Goal: Transaction & Acquisition: Purchase product/service

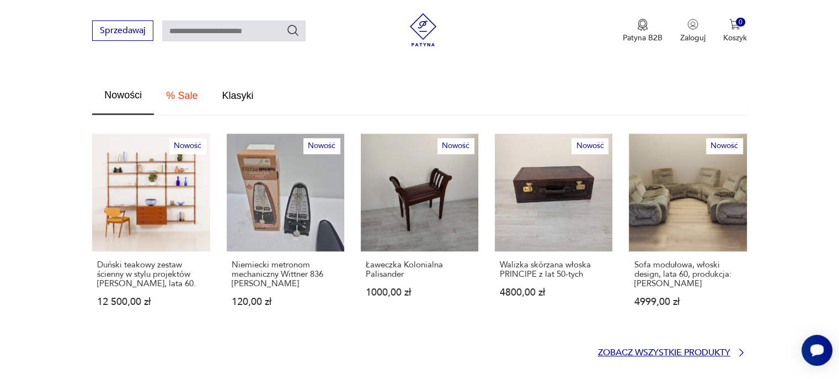
click at [709, 349] on p "Zobacz wszystkie produkty" at bounding box center [664, 352] width 132 height 7
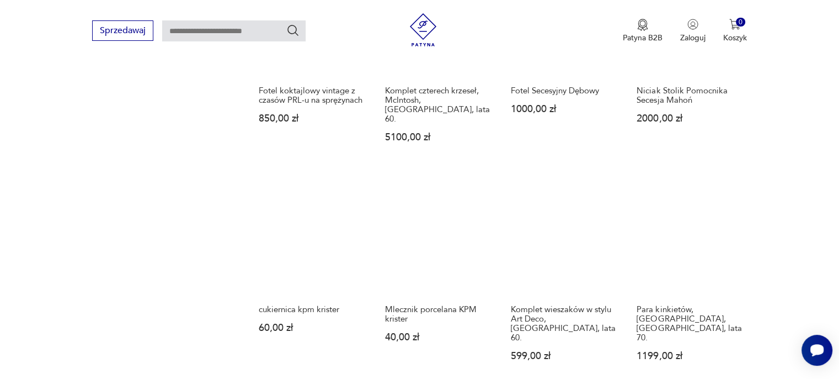
scroll to position [877, 0]
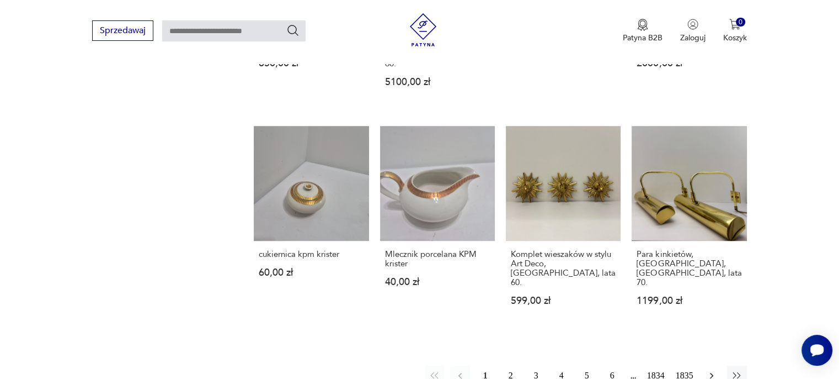
click at [714, 370] on icon "button" at bounding box center [711, 375] width 11 height 11
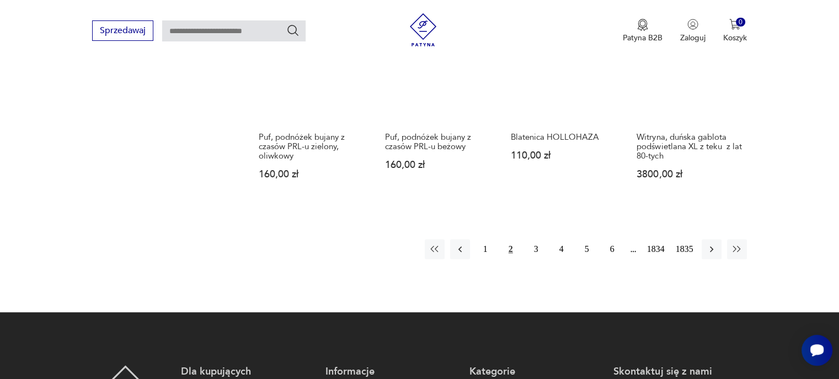
scroll to position [970, 0]
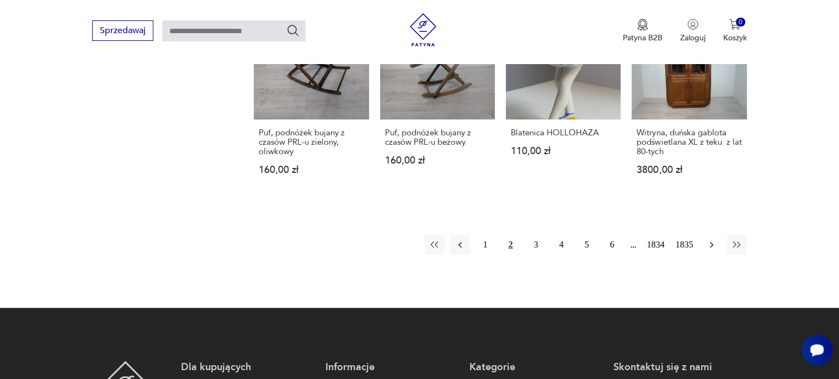
click at [714, 239] on icon "button" at bounding box center [711, 244] width 11 height 11
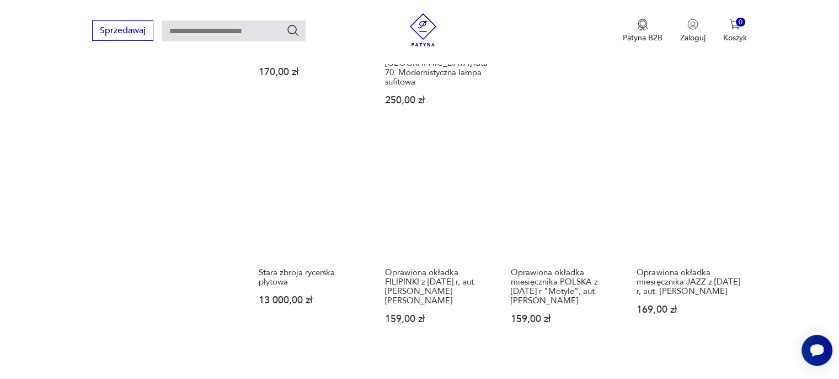
scroll to position [915, 0]
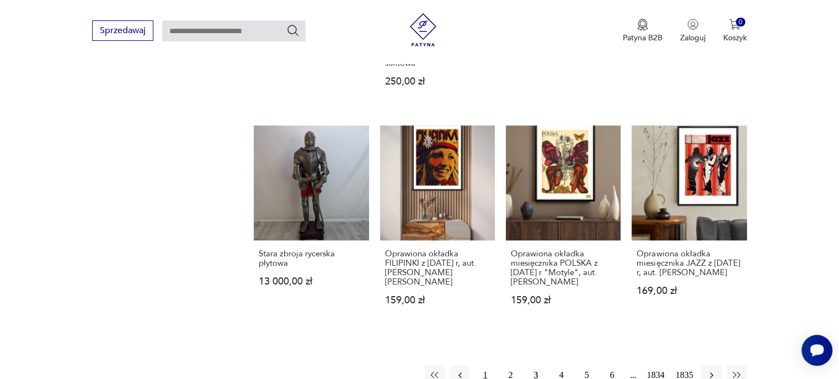
click at [490, 365] on button "1" at bounding box center [486, 375] width 20 height 20
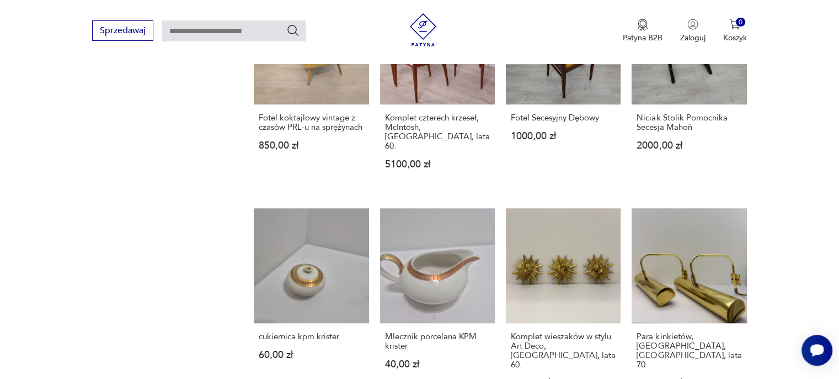
scroll to position [805, 0]
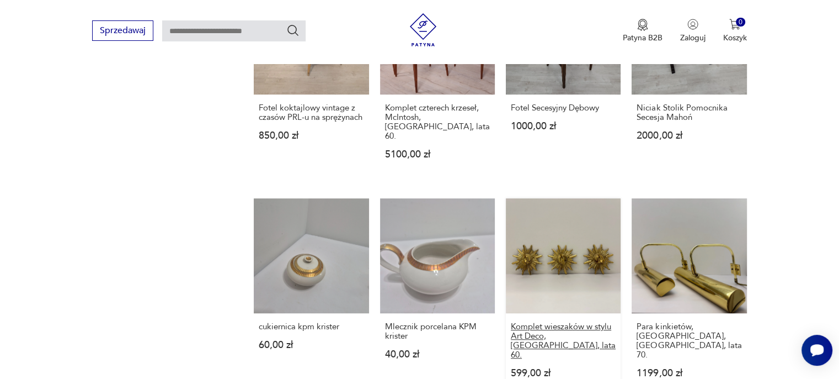
click at [588, 322] on h3 "Komplet wieszaków w stylu Art Deco, [GEOGRAPHIC_DATA], lata 60." at bounding box center [563, 341] width 105 height 38
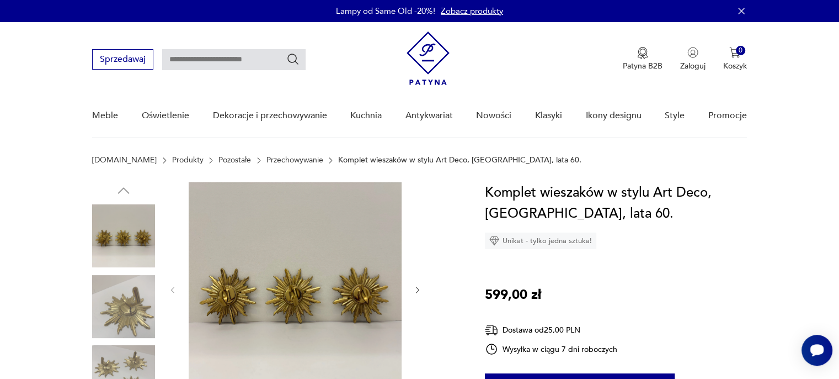
click at [421, 288] on icon "button" at bounding box center [417, 289] width 9 height 9
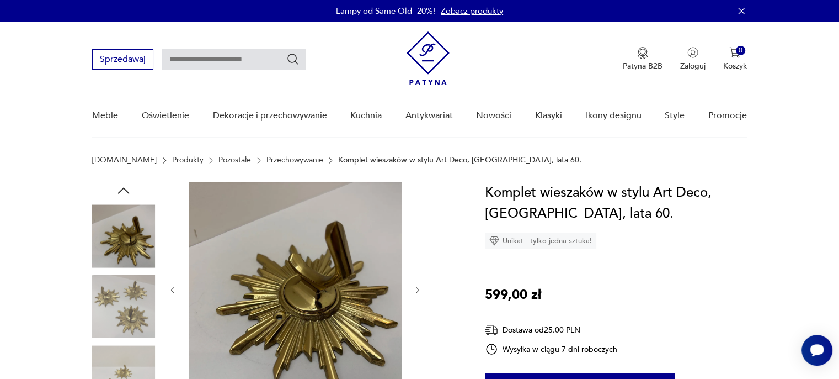
click at [421, 288] on icon "button" at bounding box center [417, 289] width 9 height 9
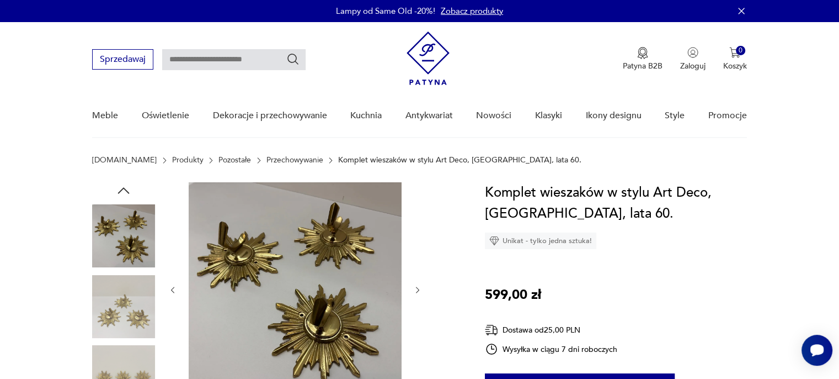
click at [421, 288] on icon "button" at bounding box center [417, 289] width 9 height 9
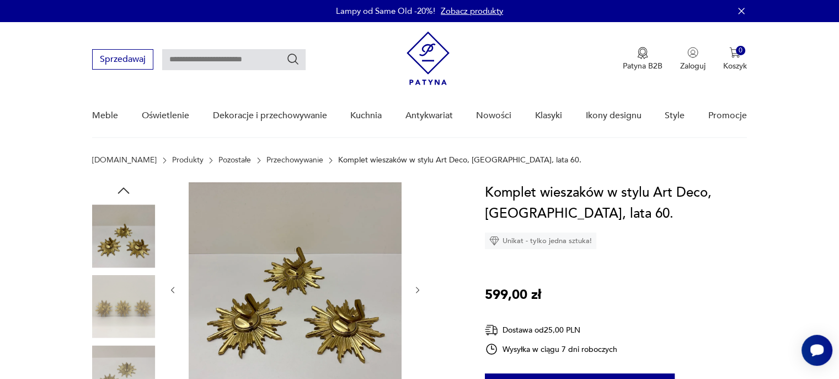
click at [421, 288] on icon "button" at bounding box center [417, 289] width 9 height 9
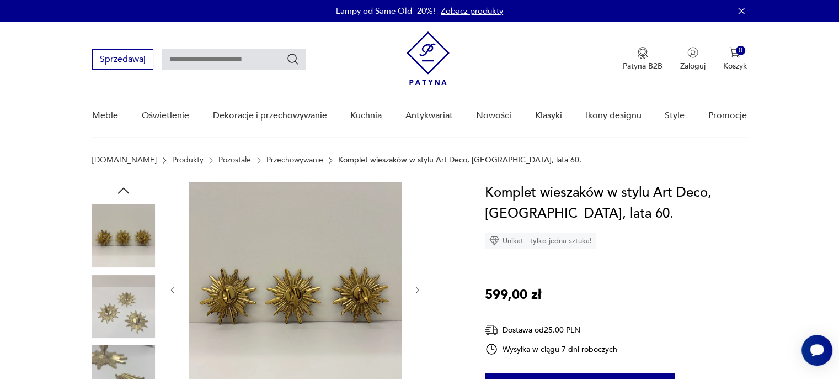
click at [421, 288] on icon "button" at bounding box center [417, 289] width 9 height 9
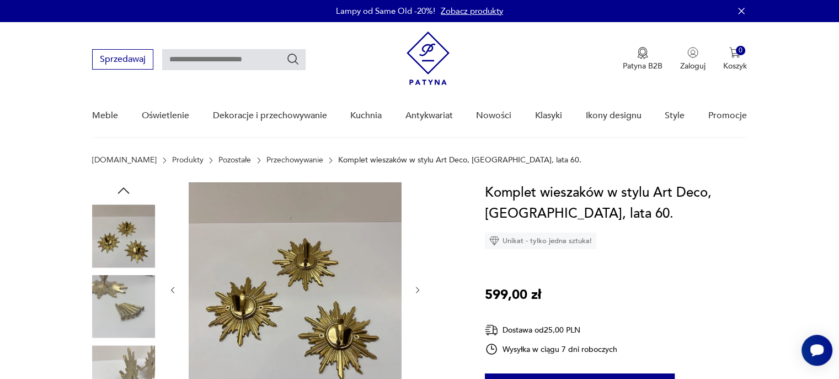
click at [421, 288] on icon "button" at bounding box center [417, 289] width 9 height 9
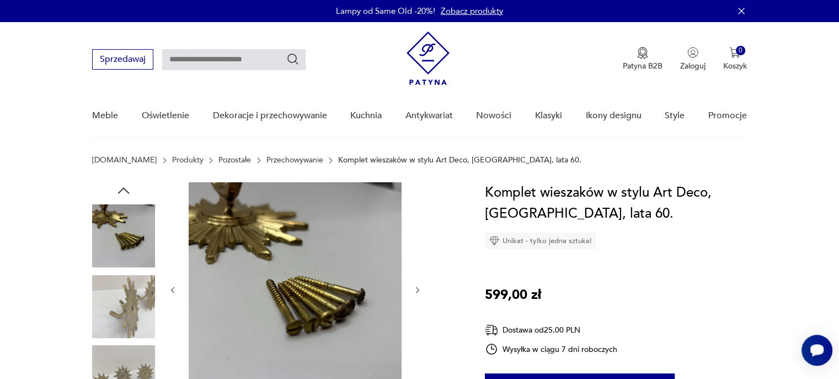
click at [421, 288] on icon "button" at bounding box center [417, 289] width 9 height 9
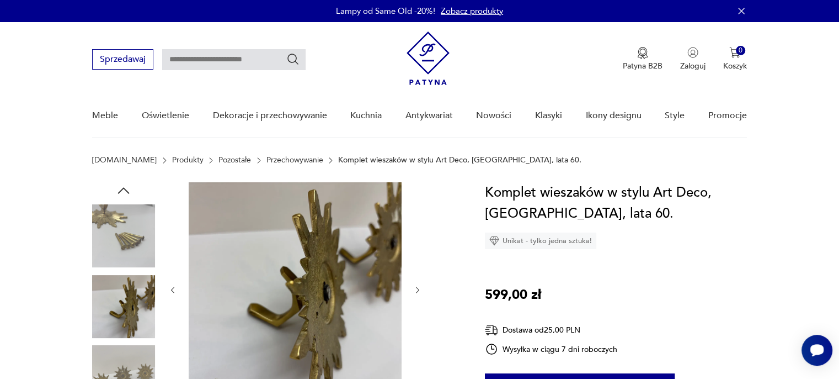
click at [421, 288] on icon "button" at bounding box center [417, 289] width 9 height 9
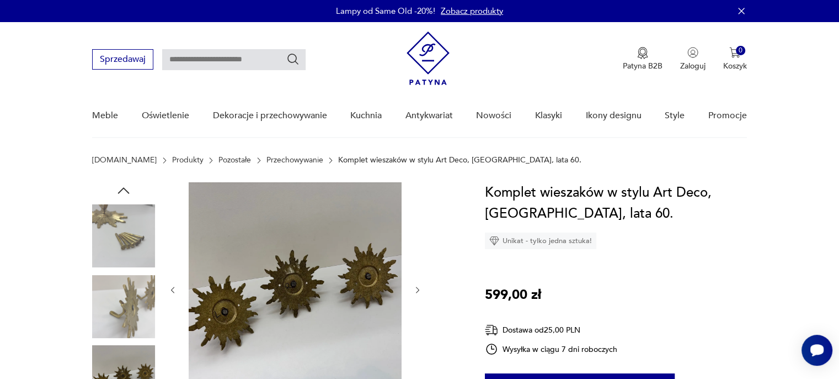
click at [421, 288] on icon "button" at bounding box center [417, 289] width 9 height 9
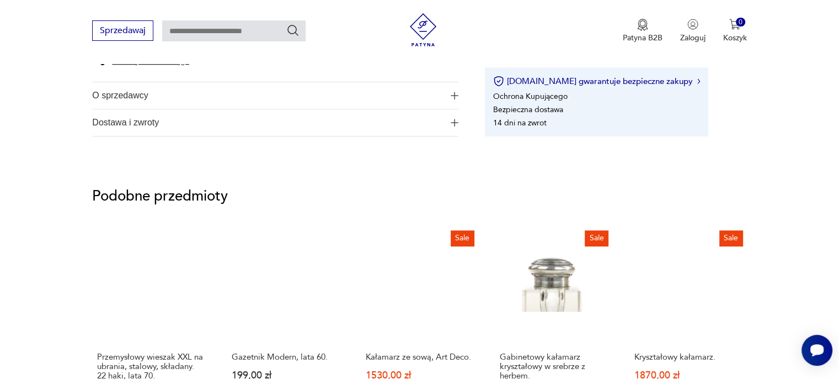
scroll to position [773, 0]
